Goal: Task Accomplishment & Management: Manage account settings

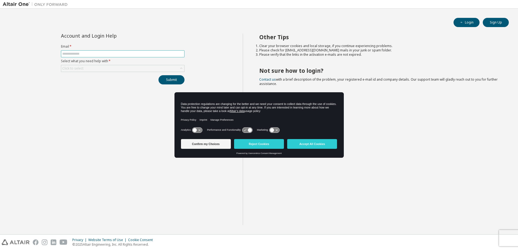
click at [97, 54] on input "text" at bounding box center [122, 54] width 121 height 4
type input "**********"
click at [213, 143] on button "Confirm my Choices" at bounding box center [206, 144] width 50 height 10
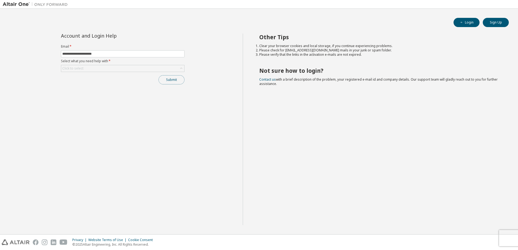
click at [167, 82] on button "Submit" at bounding box center [171, 79] width 26 height 9
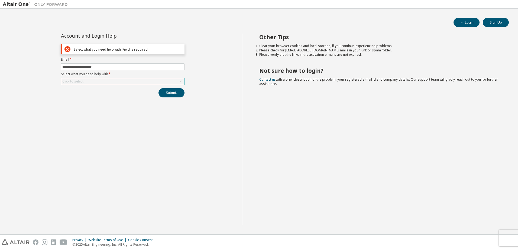
click at [93, 84] on div "Click to select" at bounding box center [122, 81] width 123 height 6
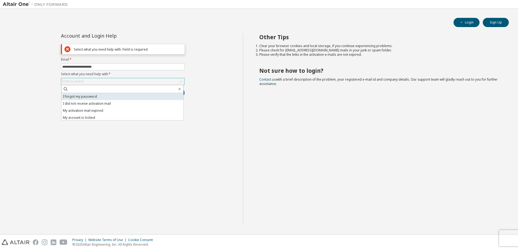
click at [88, 96] on li "I forgot my password" at bounding box center [122, 96] width 122 height 7
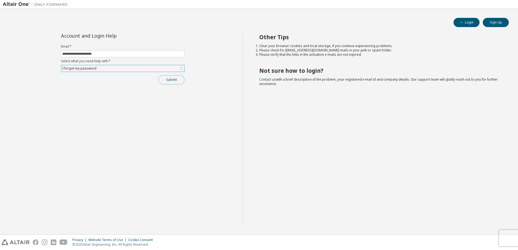
click at [172, 83] on button "Submit" at bounding box center [171, 79] width 26 height 9
click at [270, 84] on span "Contact us with a brief description of the problem, your registered e-mail id a…" at bounding box center [378, 81] width 238 height 9
click at [169, 80] on button "Submit" at bounding box center [171, 79] width 26 height 9
click at [468, 20] on button "Login" at bounding box center [466, 22] width 26 height 9
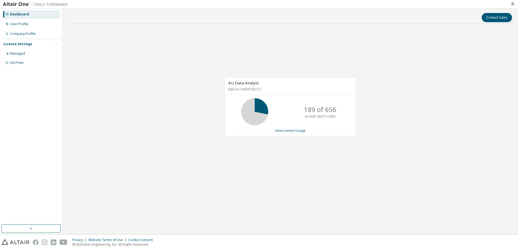
click at [249, 84] on span "AU Data Analyst" at bounding box center [243, 82] width 31 height 5
click at [21, 23] on div "User Profile" at bounding box center [19, 24] width 18 height 4
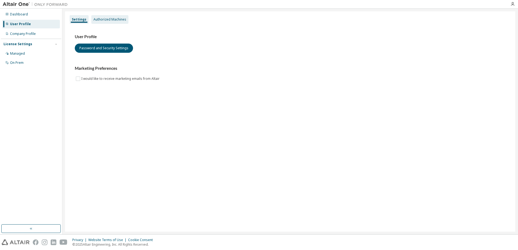
click at [109, 21] on div "Authorized Machines" at bounding box center [109, 19] width 33 height 4
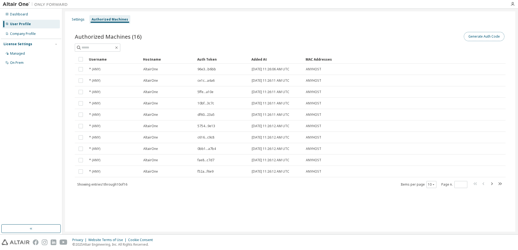
click at [477, 36] on button "Generate Auth Code" at bounding box center [484, 36] width 41 height 9
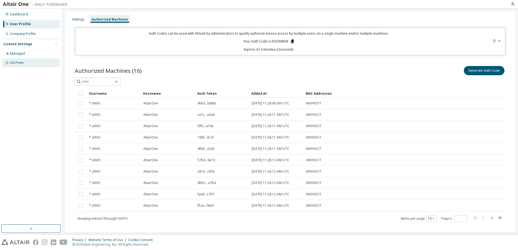
click at [19, 61] on div "On Prem" at bounding box center [17, 63] width 14 height 4
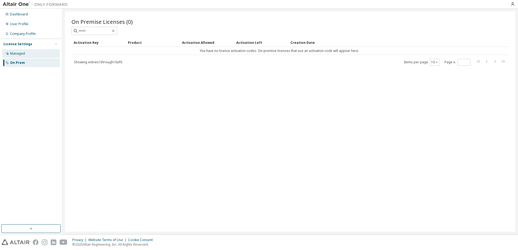
click at [21, 53] on div "Managed" at bounding box center [17, 53] width 15 height 4
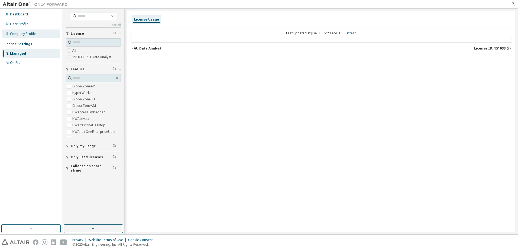
click at [15, 32] on div "Company Profile" at bounding box center [23, 34] width 26 height 4
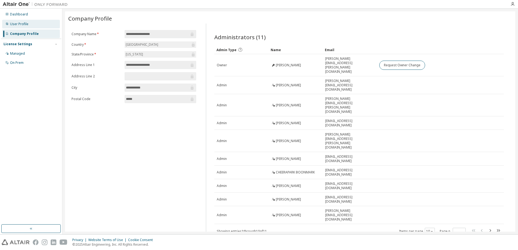
click at [20, 24] on div "User Profile" at bounding box center [19, 24] width 18 height 4
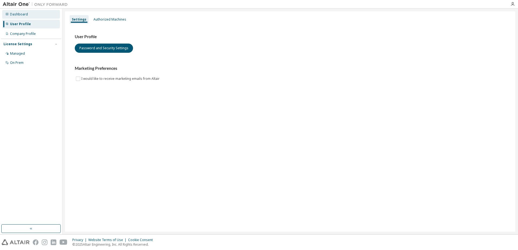
click at [24, 16] on div "Dashboard" at bounding box center [19, 14] width 18 height 4
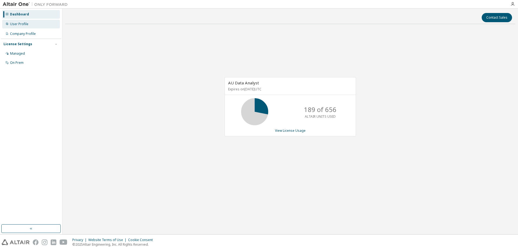
click at [22, 22] on div "User Profile" at bounding box center [19, 24] width 18 height 4
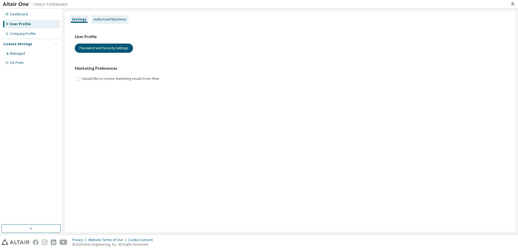
click at [107, 20] on div "Authorized Machines" at bounding box center [109, 19] width 33 height 4
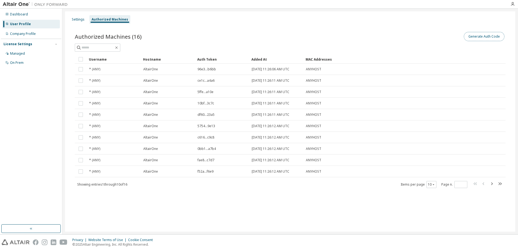
click at [488, 35] on button "Generate Auth Code" at bounding box center [484, 36] width 41 height 9
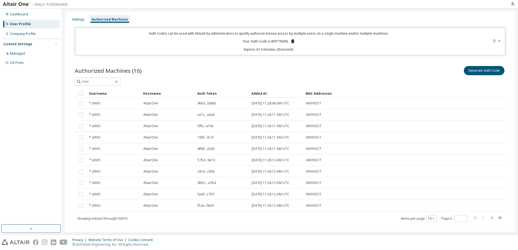
click at [291, 40] on icon at bounding box center [292, 42] width 3 height 4
